Goal: Complete application form

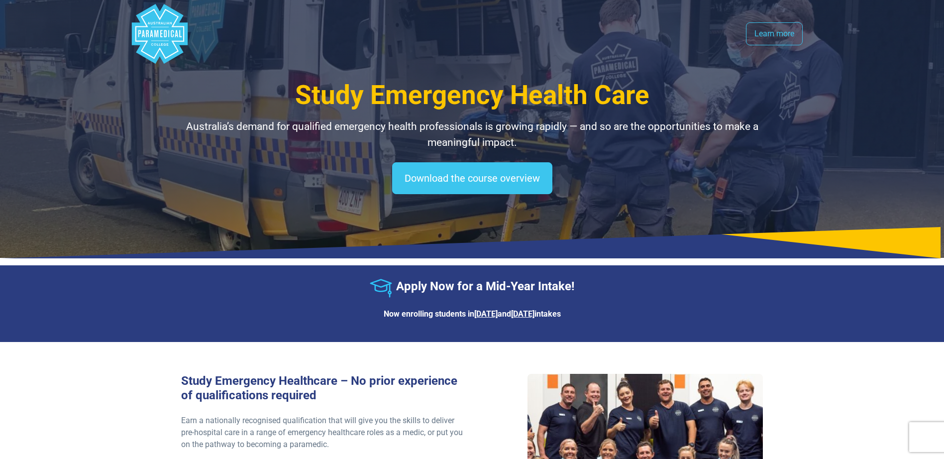
select select "**********"
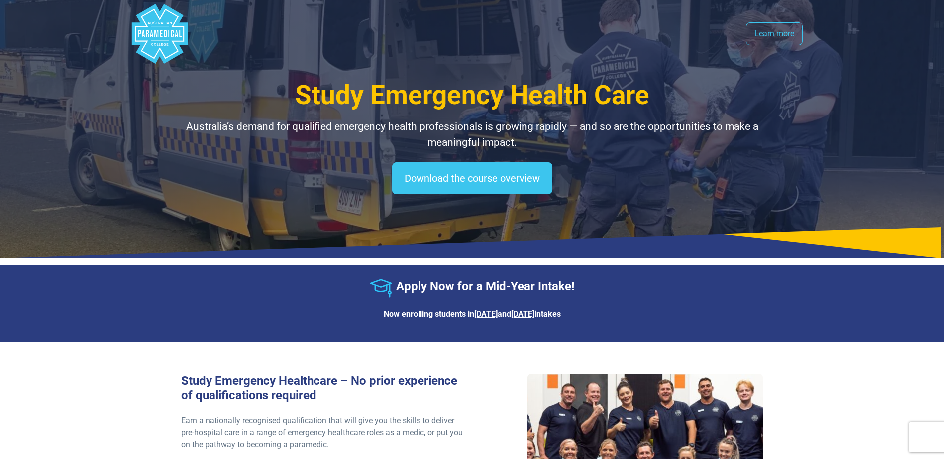
select select "**********"
